Goal: Transaction & Acquisition: Purchase product/service

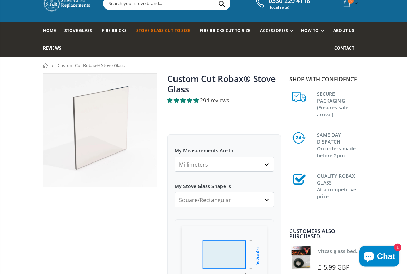
scroll to position [24, 0]
click at [267, 163] on select "Millimeters Centimeters Inches" at bounding box center [223, 164] width 99 height 15
select select "in"
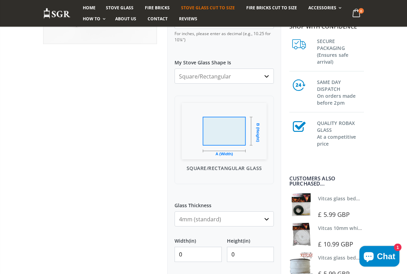
scroll to position [153, 0]
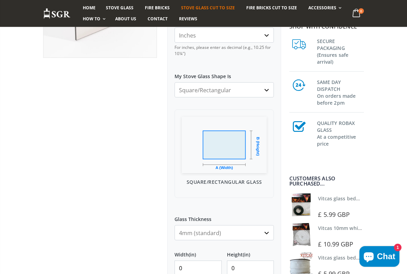
click at [264, 85] on select "Square/Rectangular Arched Half Arch Both Top Corners Cut Single Corner Cut Slop…" at bounding box center [223, 89] width 99 height 15
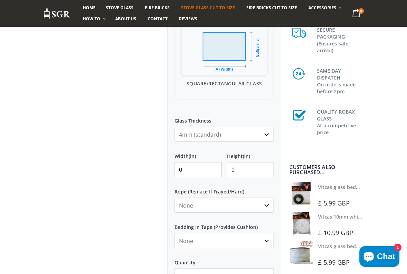
click at [198, 169] on input "0" at bounding box center [197, 169] width 47 height 15
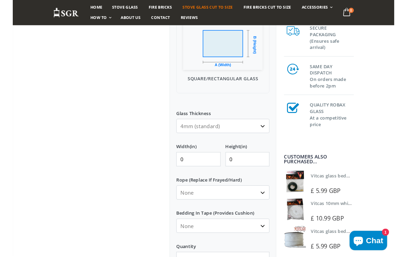
scroll to position [252, 0]
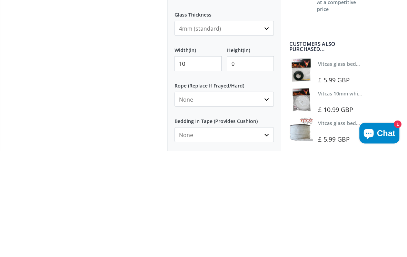
type input "10"
click at [244, 163] on input "0" at bounding box center [250, 170] width 47 height 15
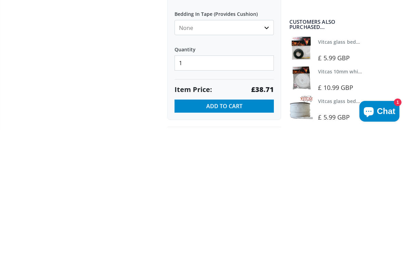
scroll to position [339, 0]
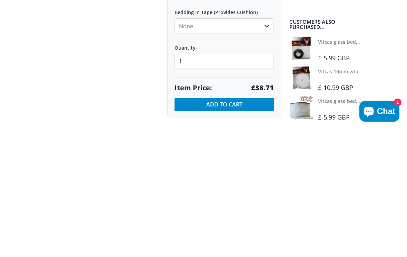
type input "10"
click at [236, 227] on span "Add to Cart" at bounding box center [224, 233] width 36 height 8
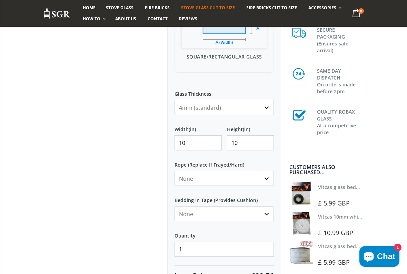
scroll to position [292, 0]
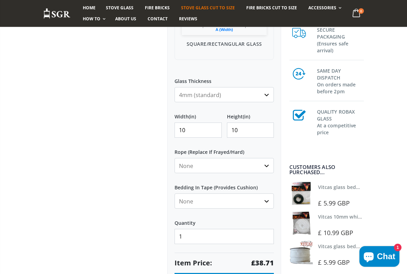
click at [266, 180] on label "Bedding In Tape (Provides Cushion)" at bounding box center [223, 185] width 99 height 12
click at [266, 194] on select "None Black White" at bounding box center [223, 201] width 99 height 15
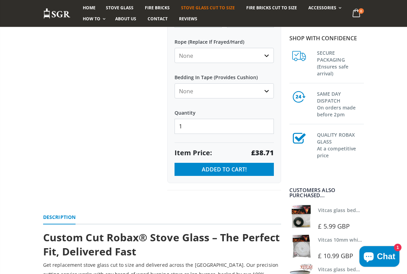
scroll to position [402, 0]
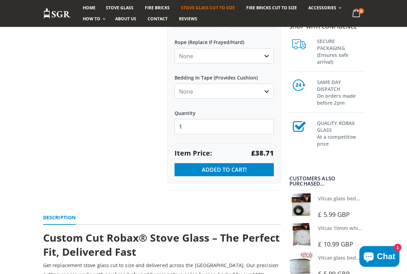
click at [363, 9] on span "0" at bounding box center [361, 11] width 6 height 6
click at [355, 14] on icon at bounding box center [356, 13] width 13 height 12
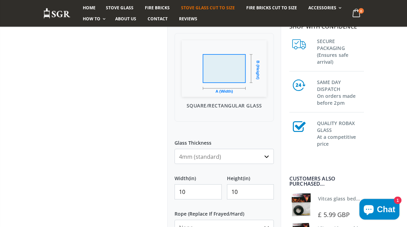
scroll to position [229, 0]
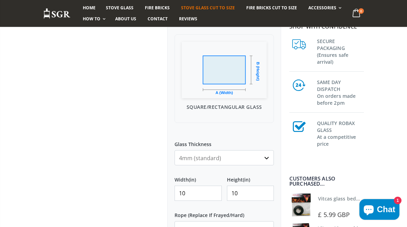
click at [264, 157] on select "4mm (standard) 5mm (gas fires with baffled flue) 3mm (For Use In Stoves With Th…" at bounding box center [223, 157] width 99 height 15
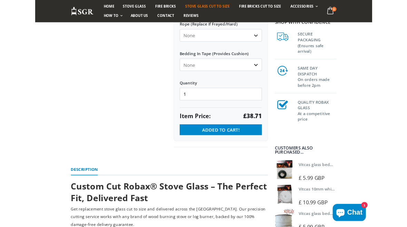
scroll to position [353, 0]
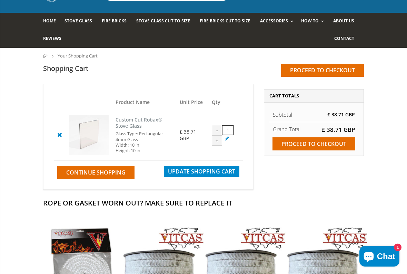
scroll to position [34, 0]
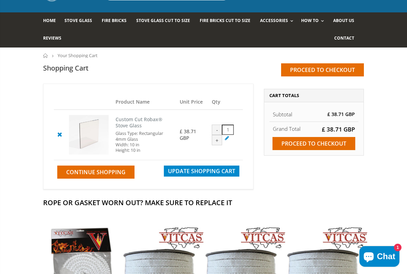
click at [331, 141] on input "Proceed to checkout" at bounding box center [313, 143] width 83 height 13
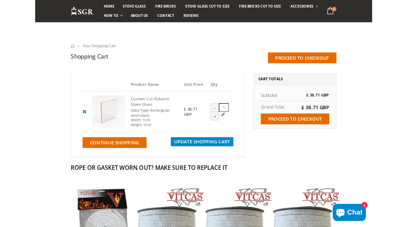
scroll to position [53, 0]
